Goal: Task Accomplishment & Management: Manage account settings

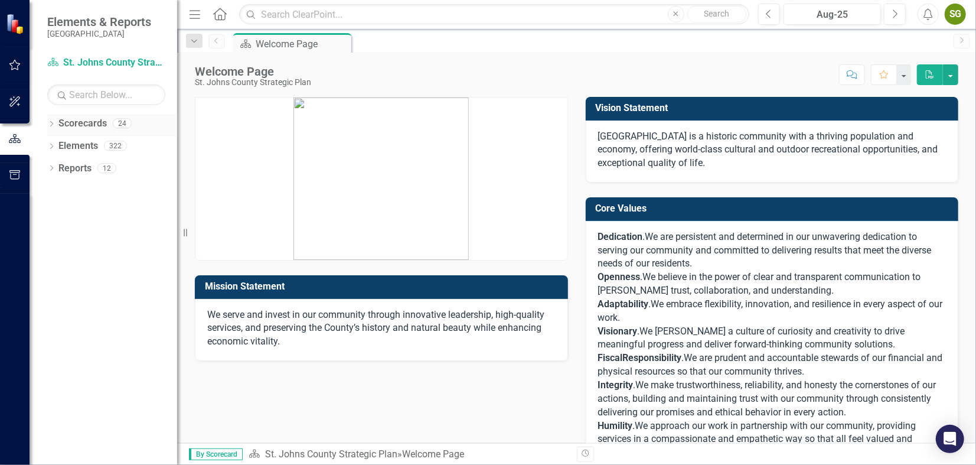
click at [52, 122] on icon "Dropdown" at bounding box center [51, 125] width 8 height 6
drag, startPoint x: 196, startPoint y: 92, endPoint x: 191, endPoint y: 498, distance: 405.5
drag, startPoint x: 191, startPoint y: 498, endPoint x: 52, endPoint y: 145, distance: 378.7
click at [52, 145] on div "Dropdown Scorecards 24 Dropdown [GEOGRAPHIC_DATA] Strategic Plan Animal Control…" at bounding box center [112, 136] width 130 height 45
click at [58, 141] on div "Dropdown" at bounding box center [57, 146] width 9 height 10
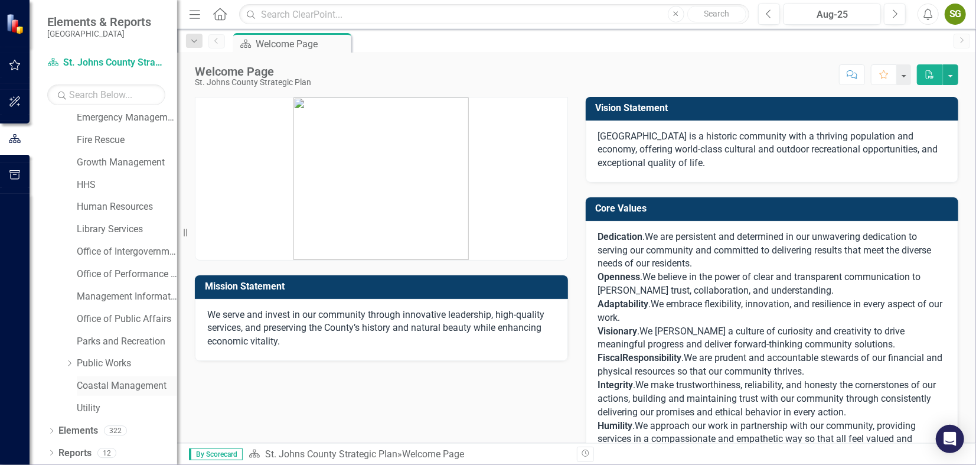
scroll to position [141, 0]
click at [103, 413] on link "Utility" at bounding box center [127, 407] width 100 height 14
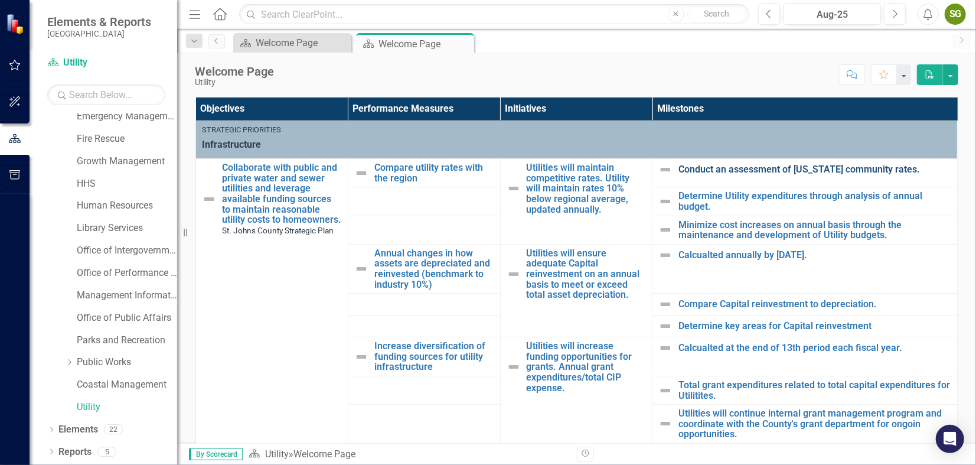
click at [711, 165] on link "Conduct an assessment of [US_STATE] community rates." at bounding box center [814, 169] width 273 height 11
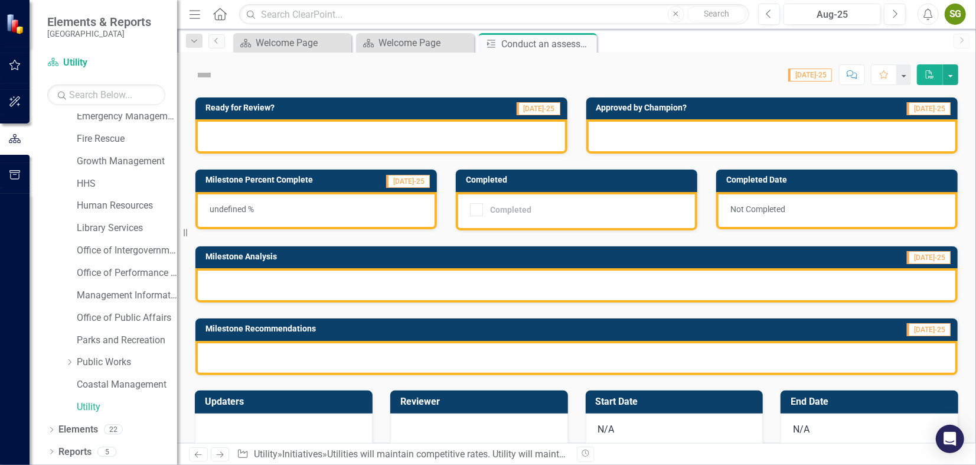
checkbox input "true"
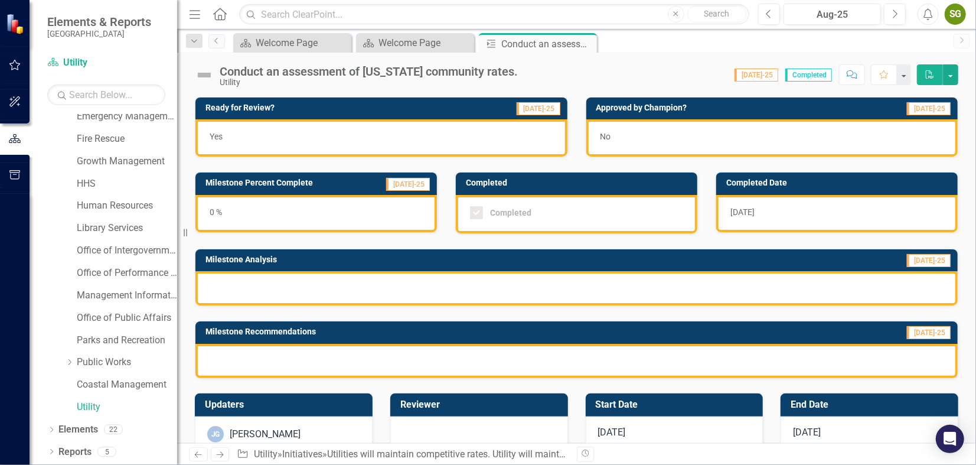
checkbox input "true"
click at [90, 46] on div "Elements & Reports [GEOGRAPHIC_DATA]" at bounding box center [104, 26] width 148 height 53
click at [78, 203] on link "Human Resources" at bounding box center [127, 206] width 100 height 14
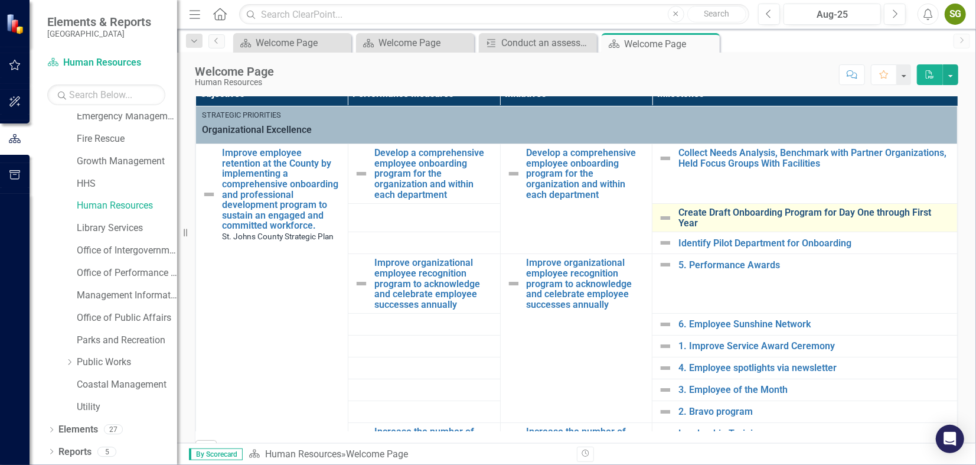
click at [722, 211] on link "Create Draft Onboarding Program for Day One through First Year" at bounding box center [814, 217] width 273 height 21
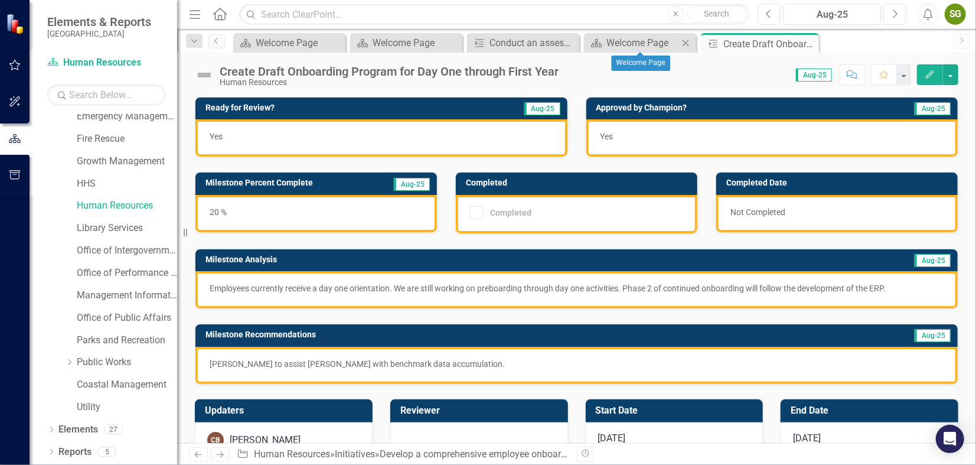
click at [685, 42] on icon "Close" at bounding box center [685, 42] width 12 height 9
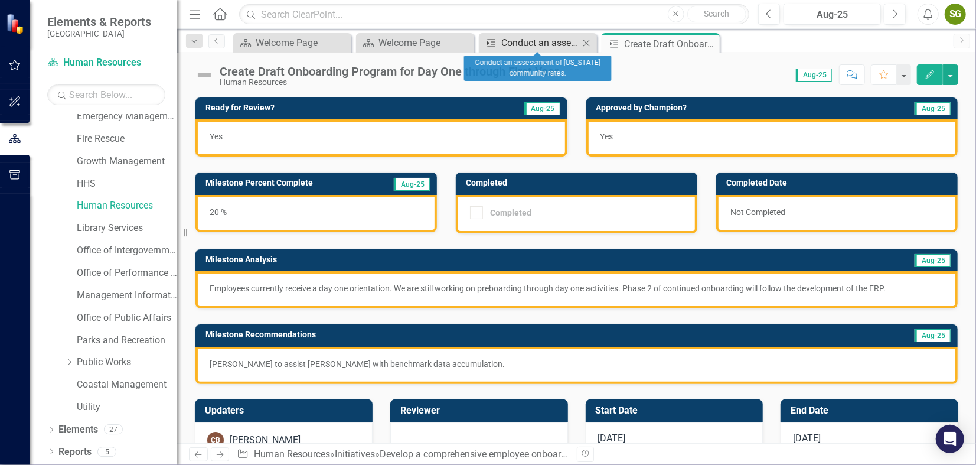
click at [561, 43] on div "Conduct an assessment of [US_STATE] community rates." at bounding box center [540, 42] width 78 height 15
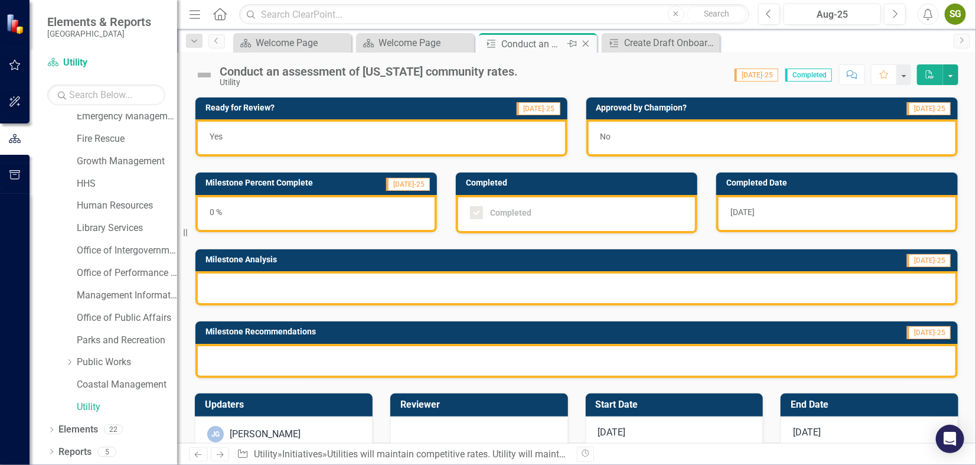
click at [586, 43] on icon at bounding box center [586, 44] width 6 height 6
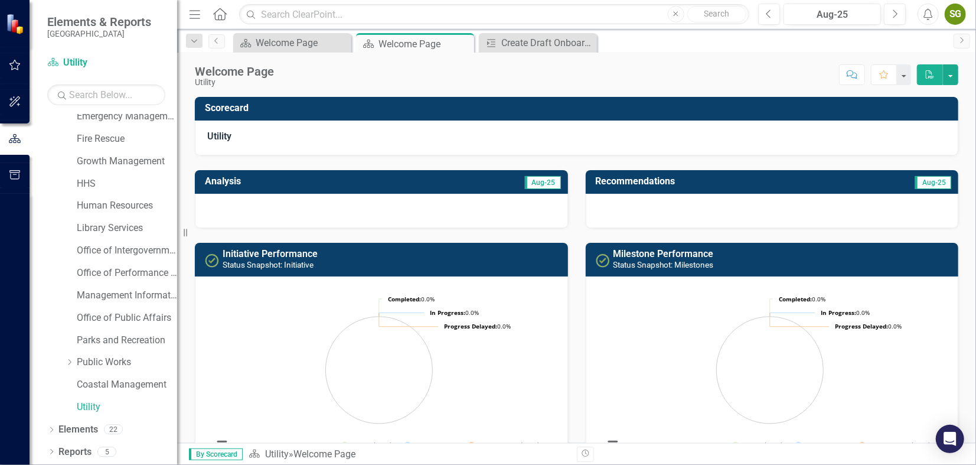
click at [714, 71] on div "Score: N/A Aug-25 Completed Comment Favorite PDF" at bounding box center [619, 74] width 678 height 20
click at [690, 47] on div "Scorecard Welcome Page Close Scorecard Welcome Page Pin Close Milestone Create …" at bounding box center [589, 42] width 717 height 19
